Goal: Find specific page/section: Find specific page/section

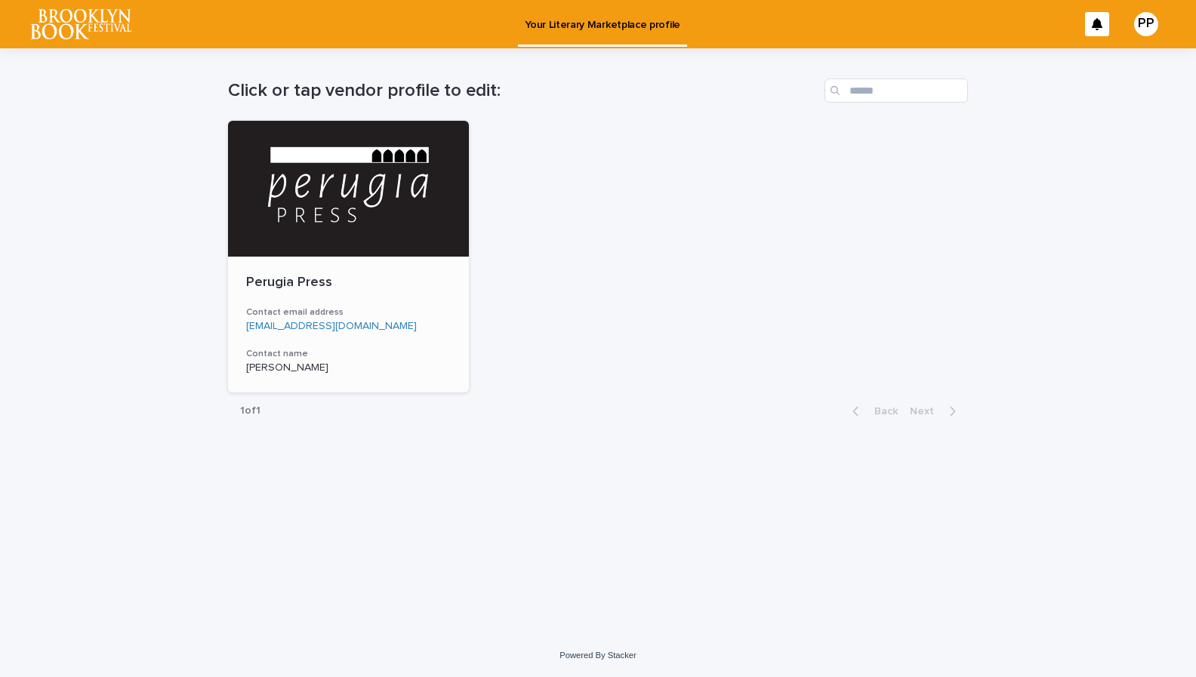
click at [411, 152] on div at bounding box center [348, 189] width 241 height 136
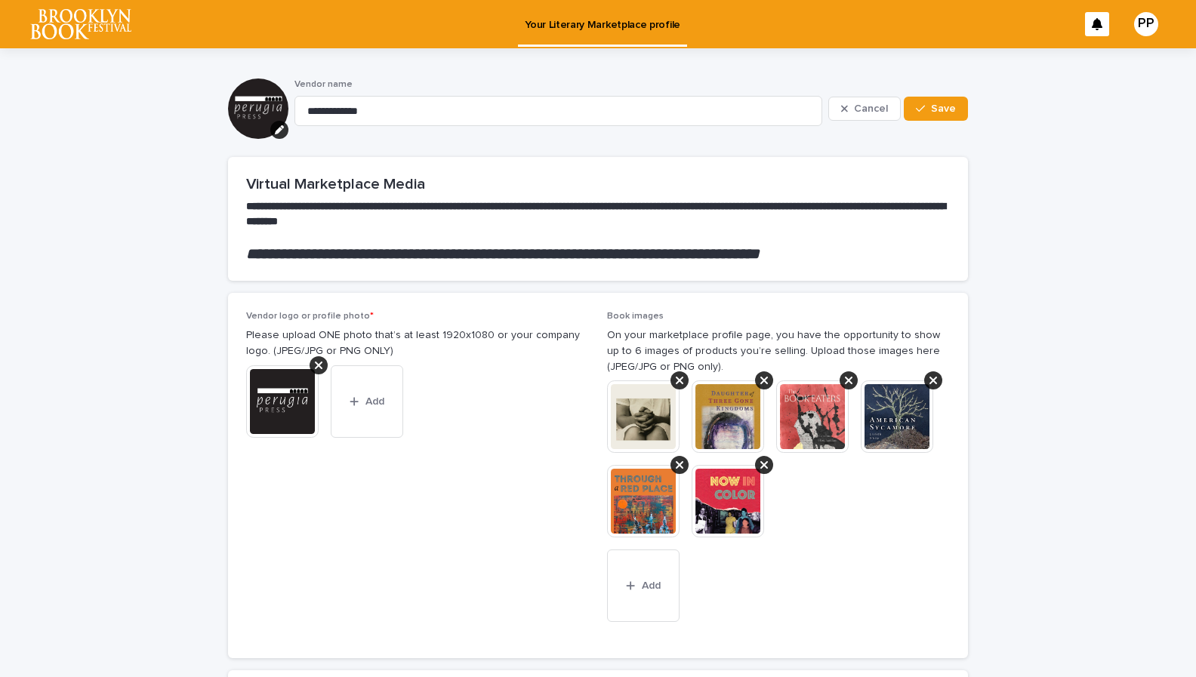
click at [554, 28] on p "Your Literary Marketplace profile" at bounding box center [602, 16] width 155 height 32
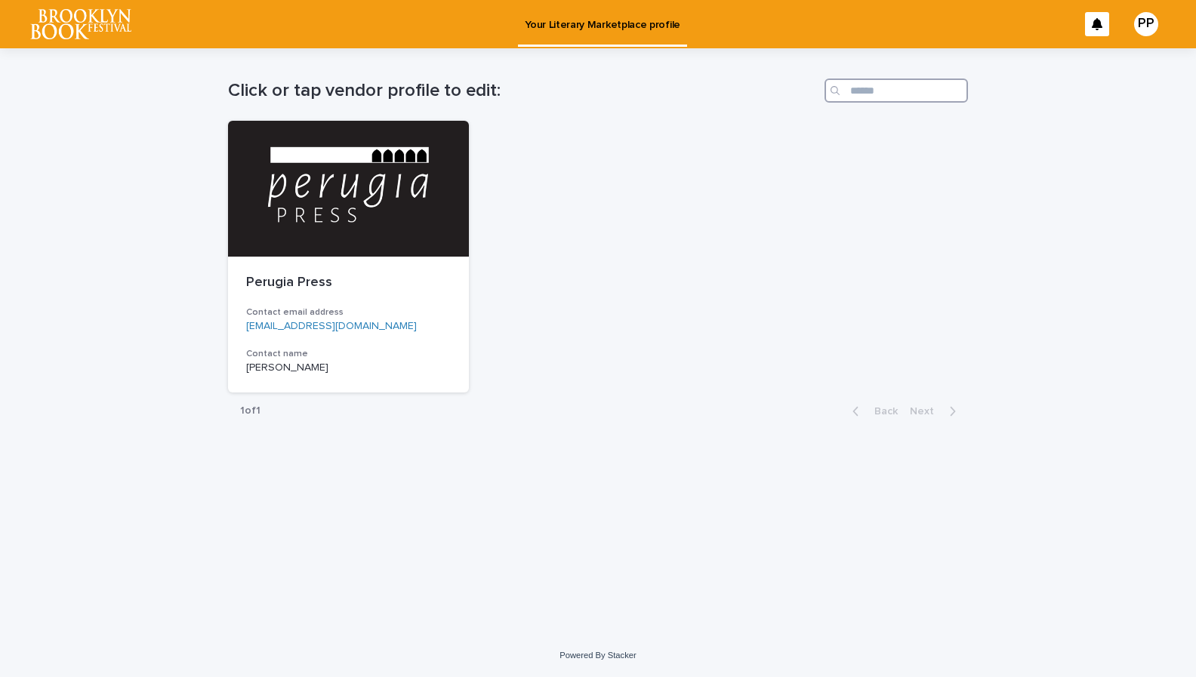
click at [862, 92] on input "Search" at bounding box center [895, 90] width 143 height 24
click at [1152, 19] on div "PP" at bounding box center [1146, 24] width 24 height 24
click at [88, 14] on div at bounding box center [598, 24] width 1196 height 48
click at [85, 35] on img at bounding box center [80, 24] width 101 height 30
